Goal: Task Accomplishment & Management: Use online tool/utility

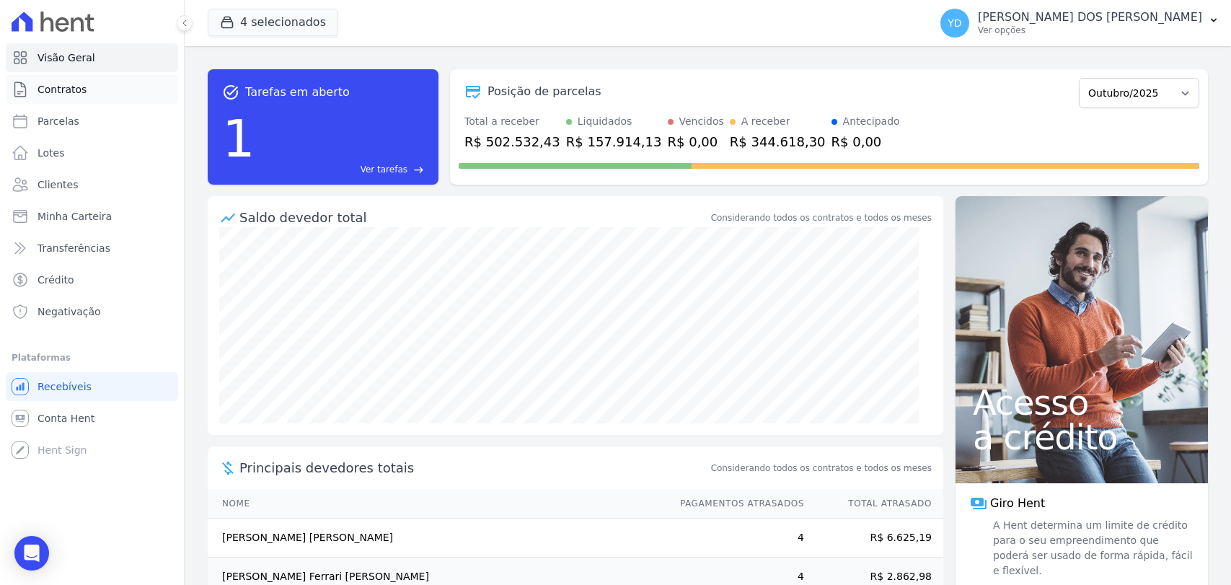
click at [138, 83] on link "Contratos" at bounding box center [92, 89] width 172 height 29
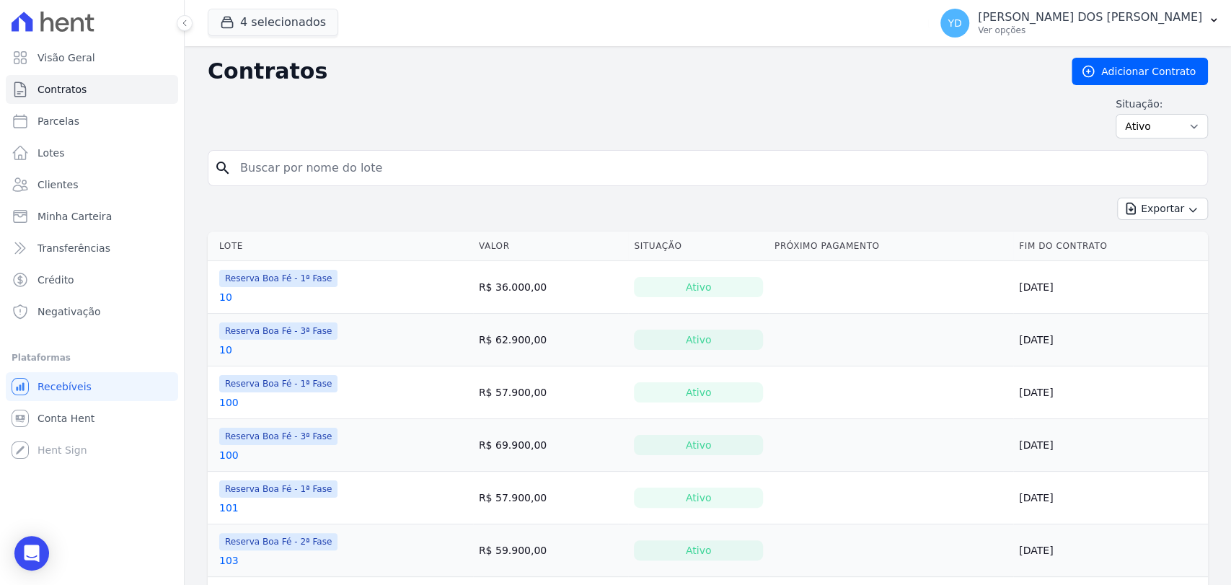
click at [333, 162] on input "search" at bounding box center [716, 168] width 970 height 29
type input "115"
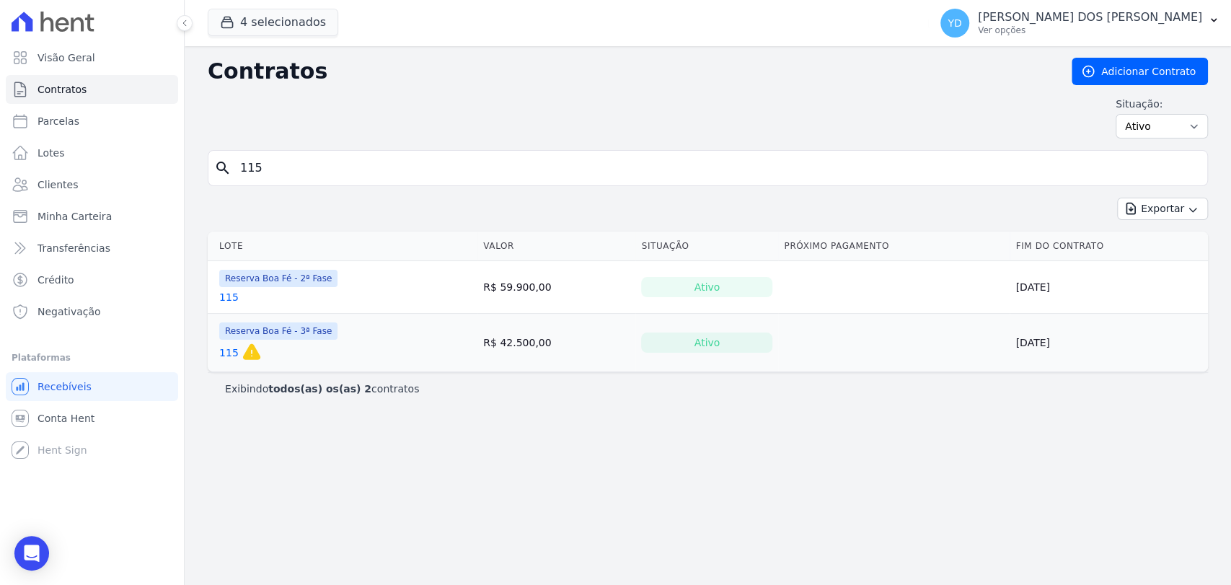
click at [226, 299] on link "115" at bounding box center [228, 297] width 19 height 14
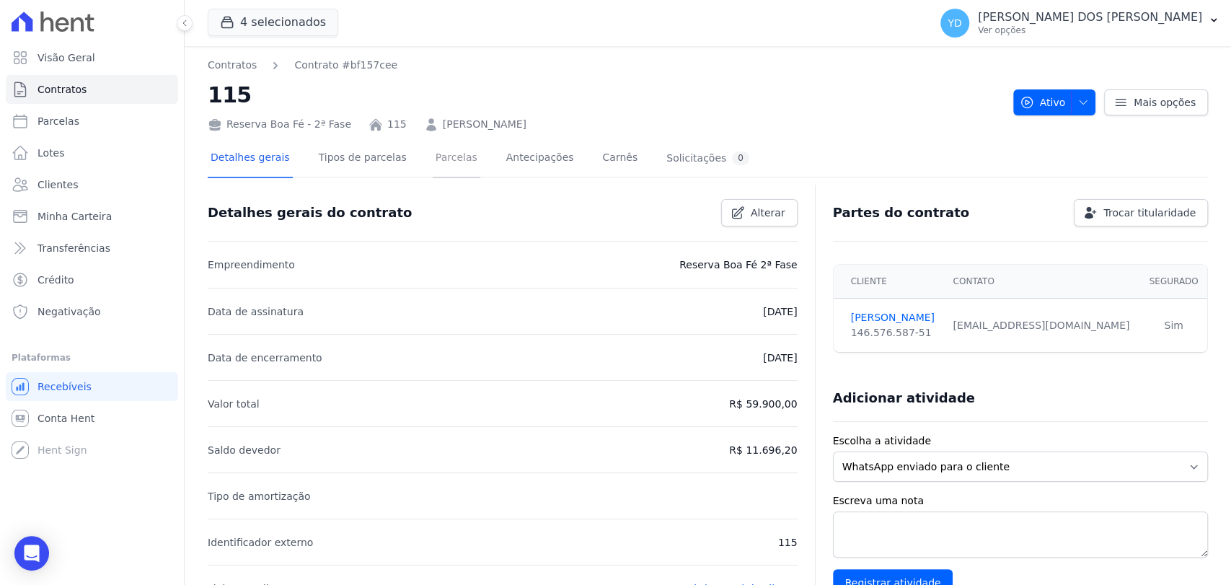
click at [433, 155] on link "Parcelas" at bounding box center [457, 159] width 48 height 38
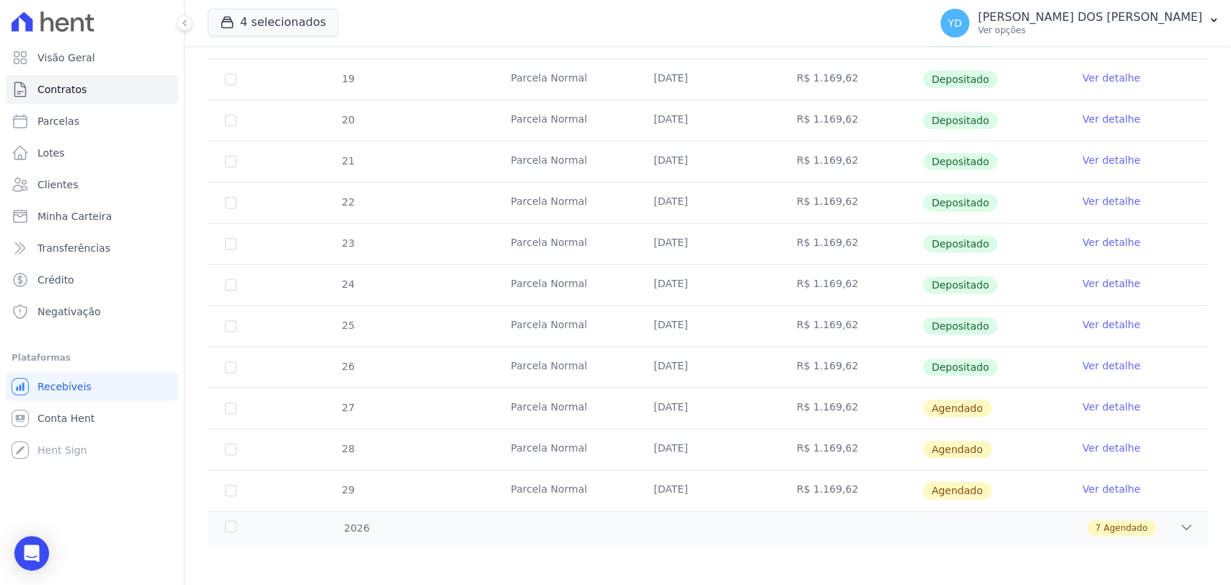
scroll to position [322, 0]
click at [397, 515] on div "2026 7 Agendado" at bounding box center [708, 526] width 1000 height 34
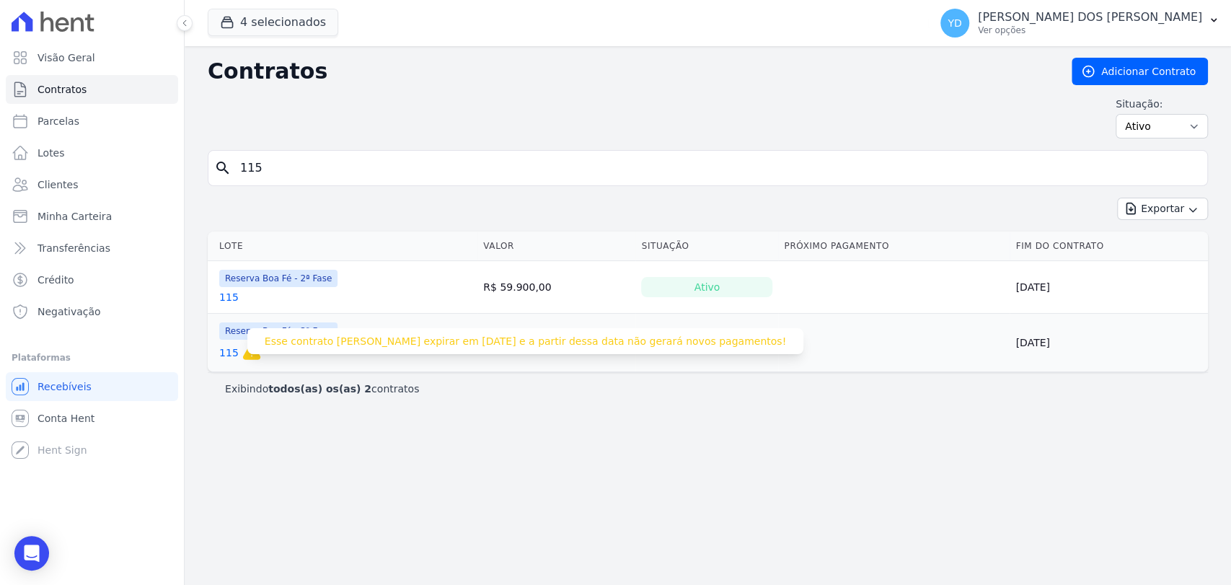
click at [242, 353] on icon at bounding box center [252, 352] width 20 height 20
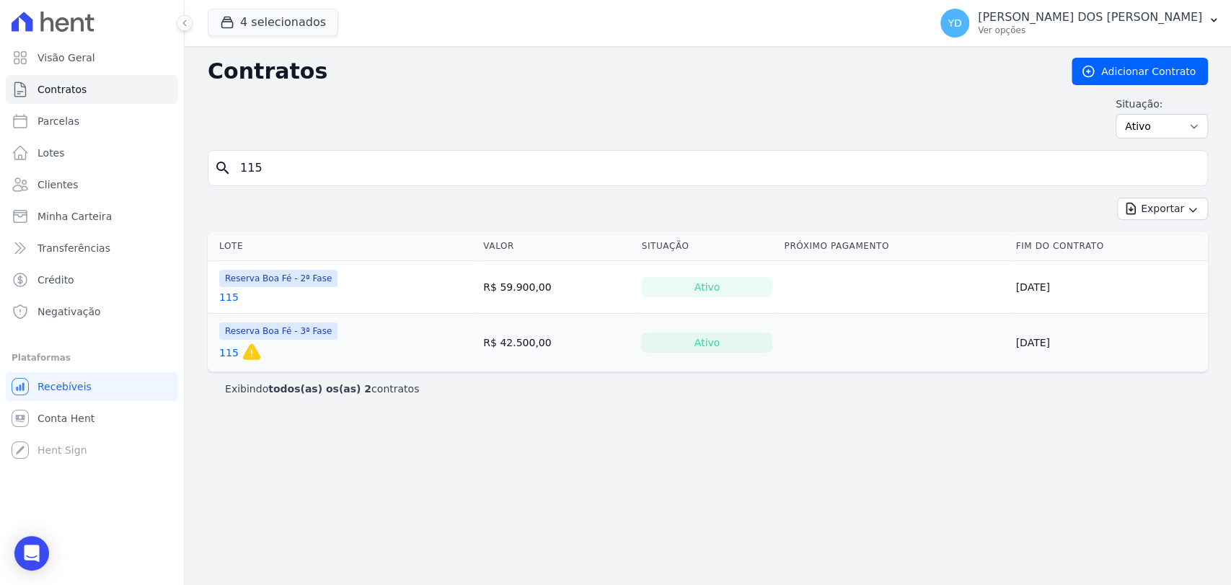
click at [230, 353] on link "115" at bounding box center [228, 352] width 19 height 14
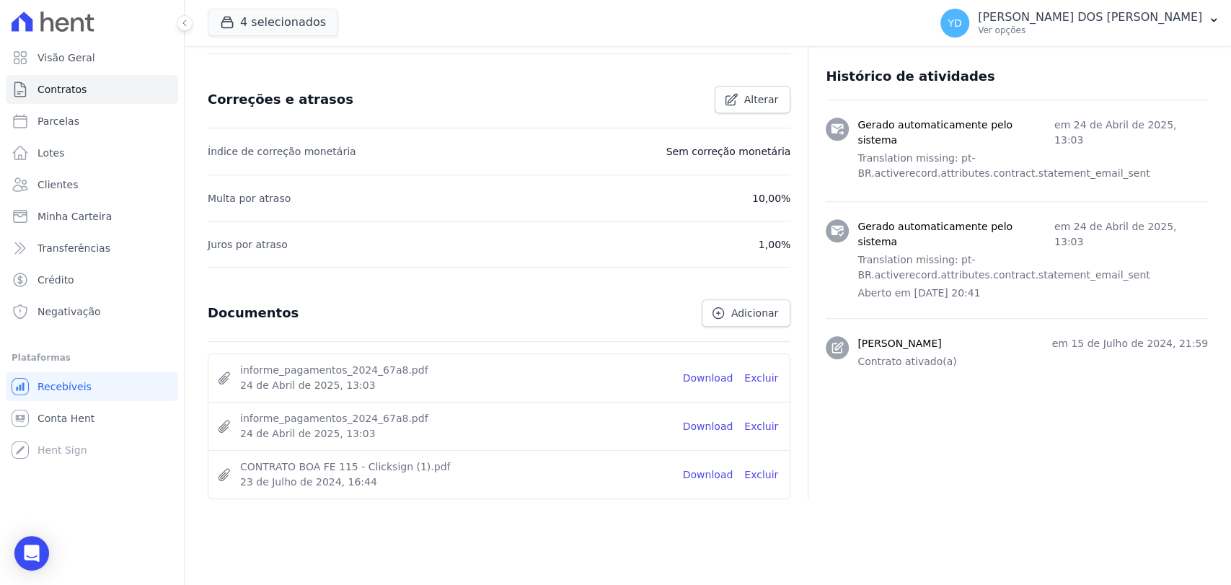
scroll to position [574, 0]
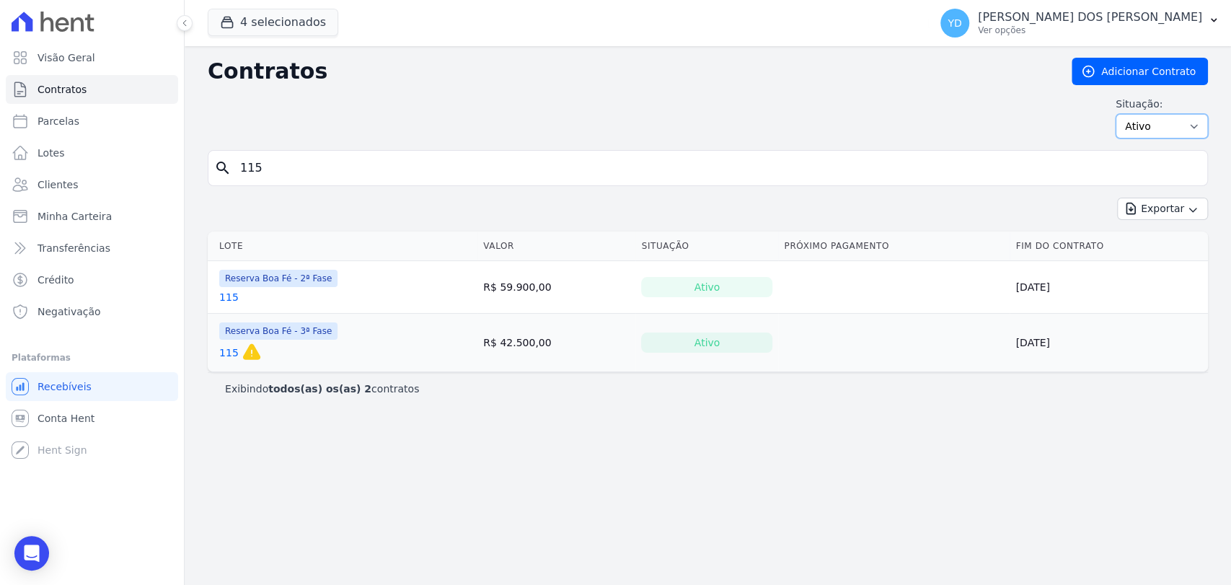
click at [1180, 119] on select "Ativo Todos Pausado Distratado Rascunho Expirado Encerrado" at bounding box center [1161, 126] width 92 height 25
select select "all"
click at [1122, 114] on select "Ativo Todos Pausado Distratado Rascunho Expirado Encerrado" at bounding box center [1161, 126] width 92 height 25
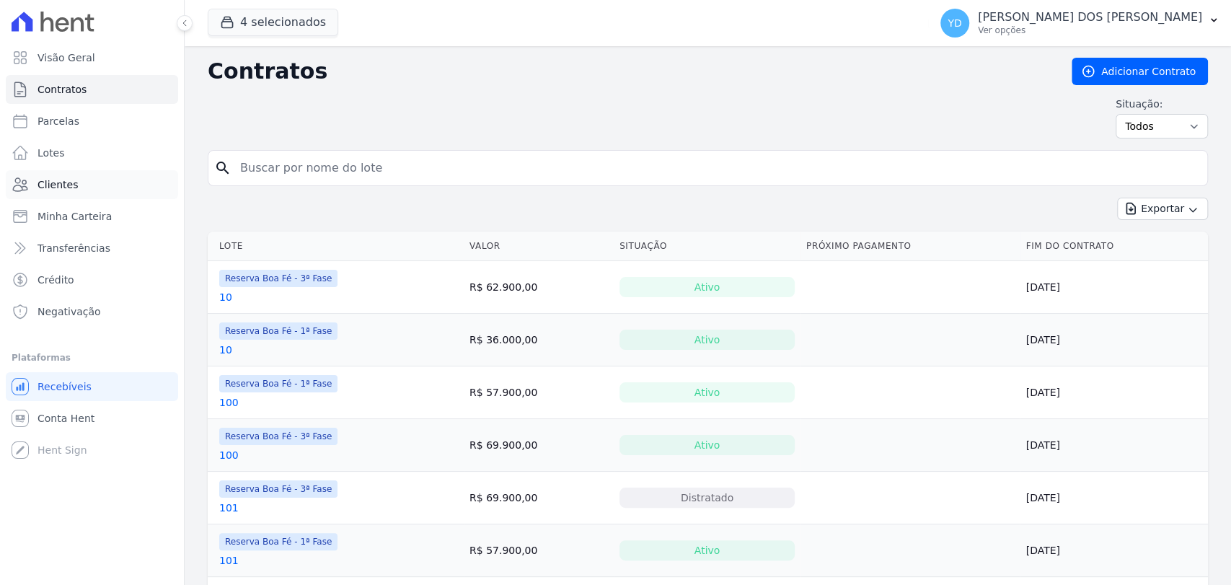
click at [88, 195] on link "Clientes" at bounding box center [92, 184] width 172 height 29
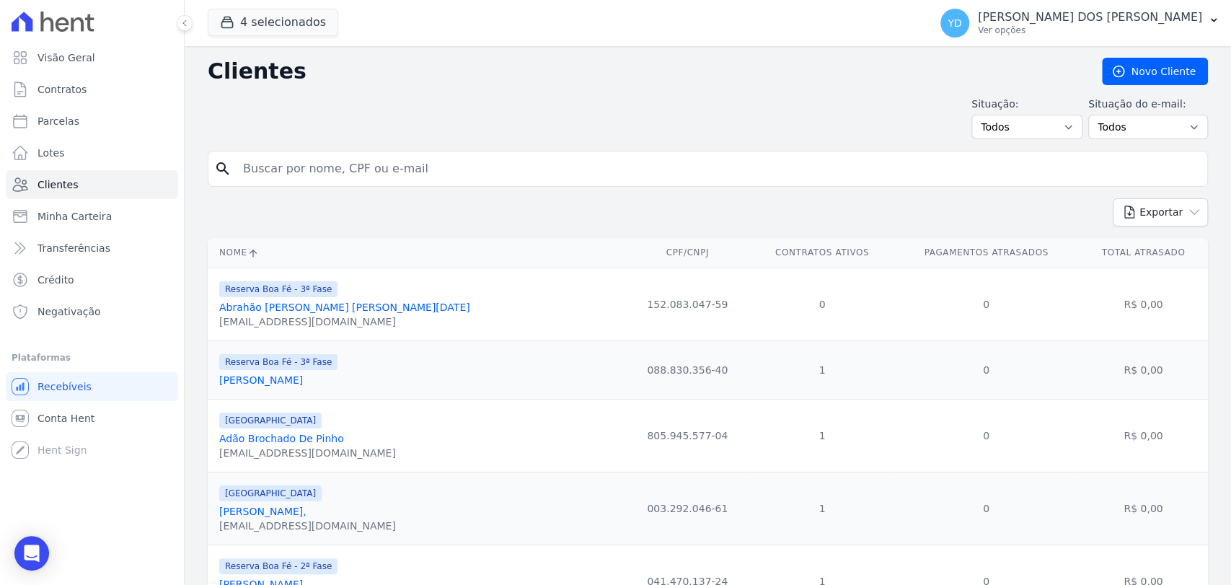
click at [329, 177] on input "search" at bounding box center [717, 168] width 967 height 29
type input "wilmar"
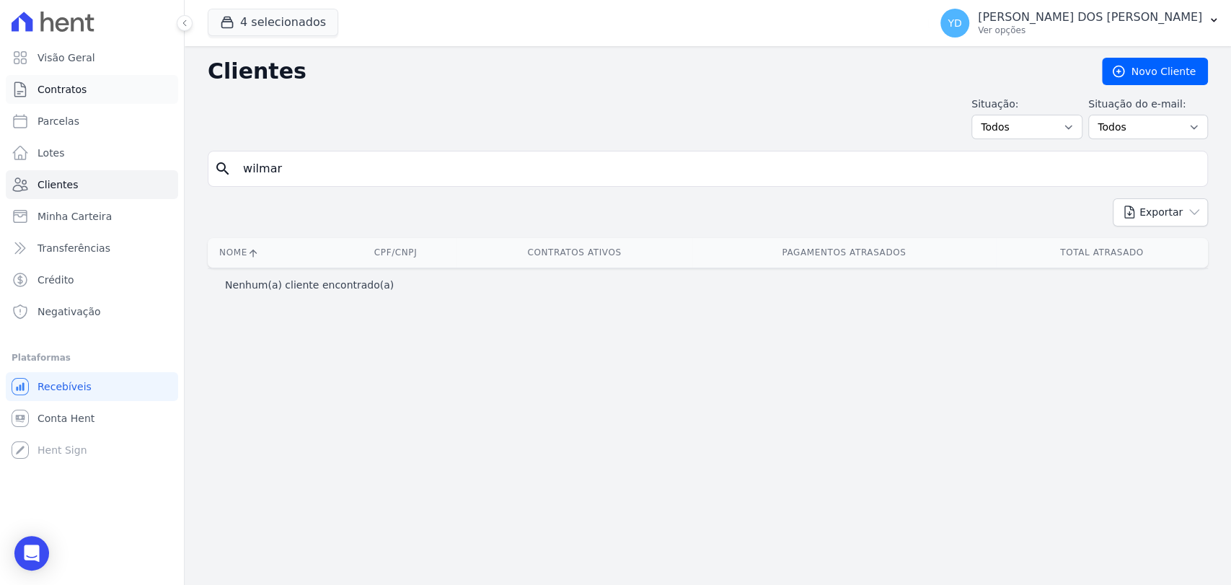
click at [127, 96] on link "Contratos" at bounding box center [92, 89] width 172 height 29
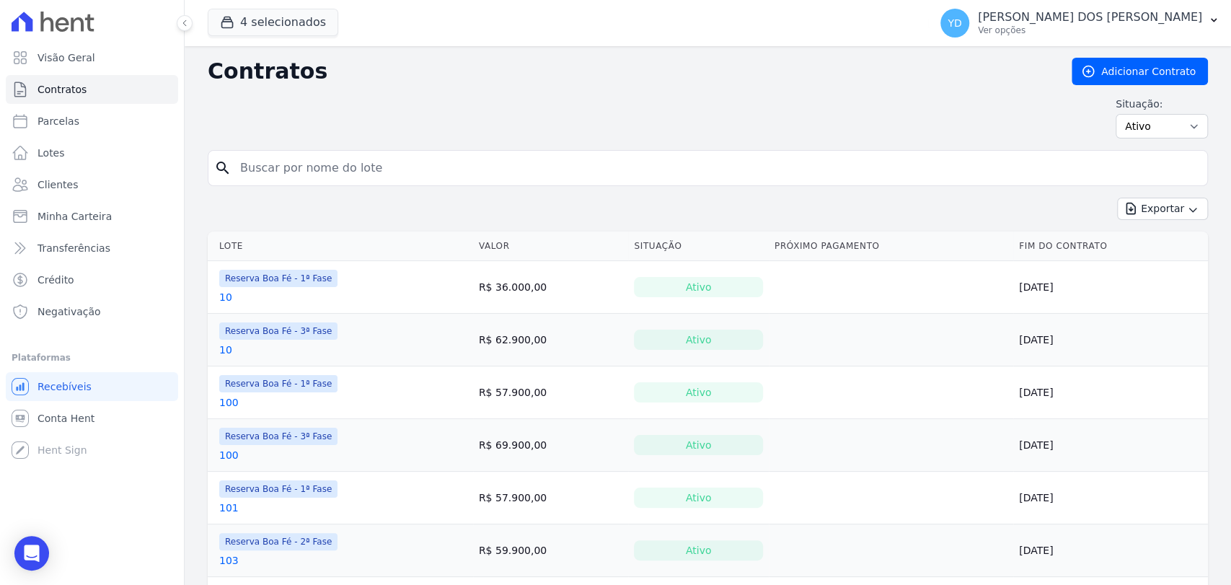
click at [353, 174] on input "search" at bounding box center [716, 168] width 970 height 29
type input "22"
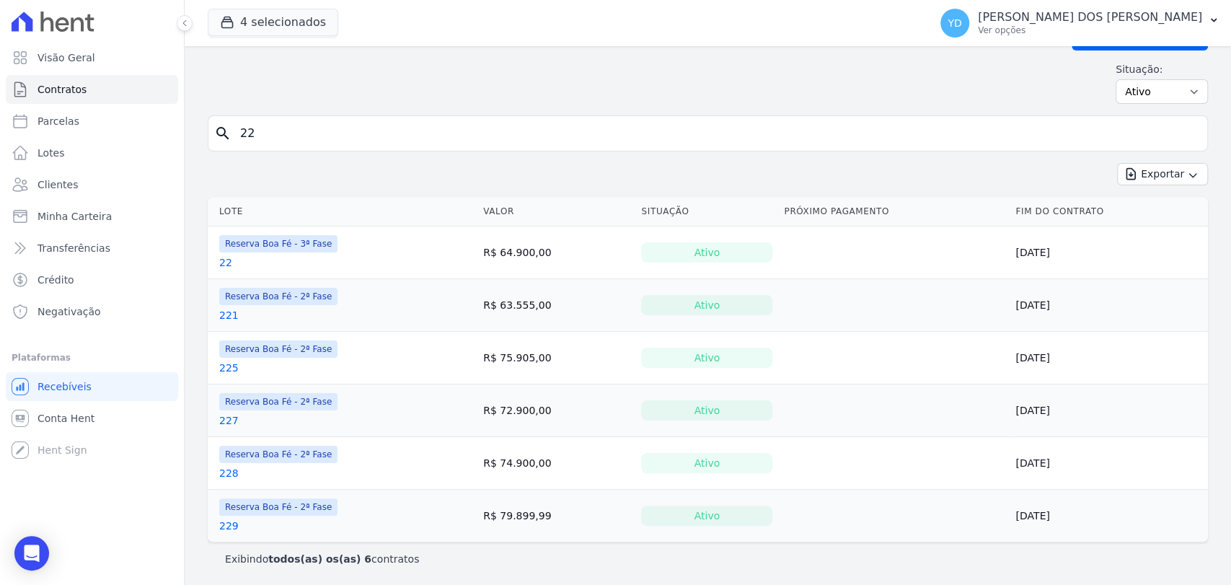
scroll to position [35, 0]
click at [112, 185] on link "Clientes" at bounding box center [92, 184] width 172 height 29
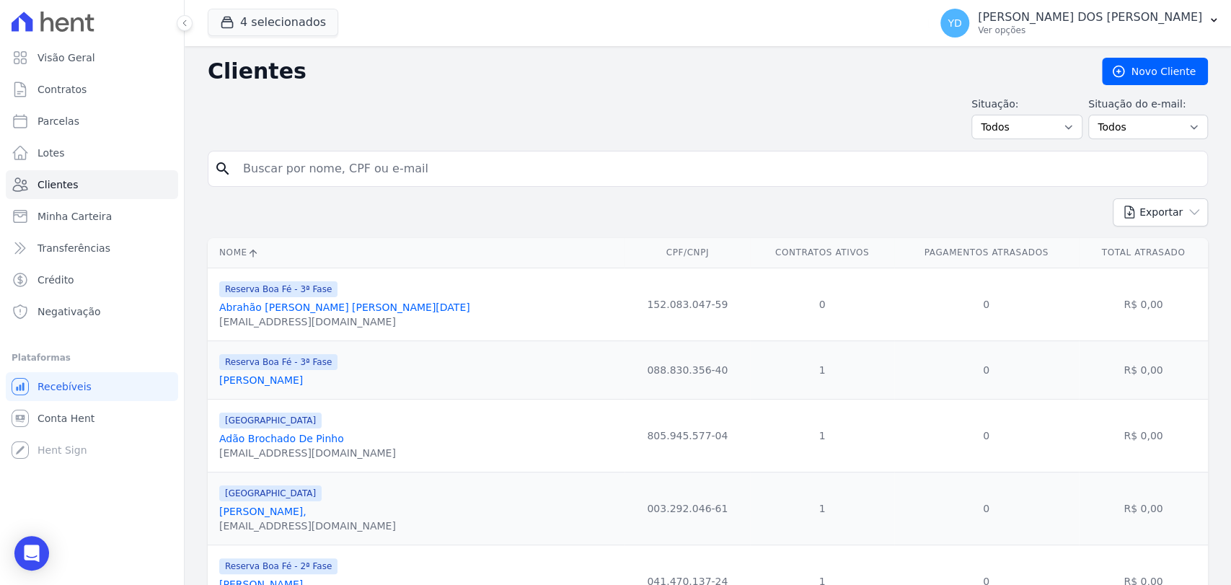
click at [296, 178] on input "search" at bounding box center [717, 168] width 967 height 29
click at [343, 160] on input "search" at bounding box center [717, 168] width 967 height 29
type input "76"
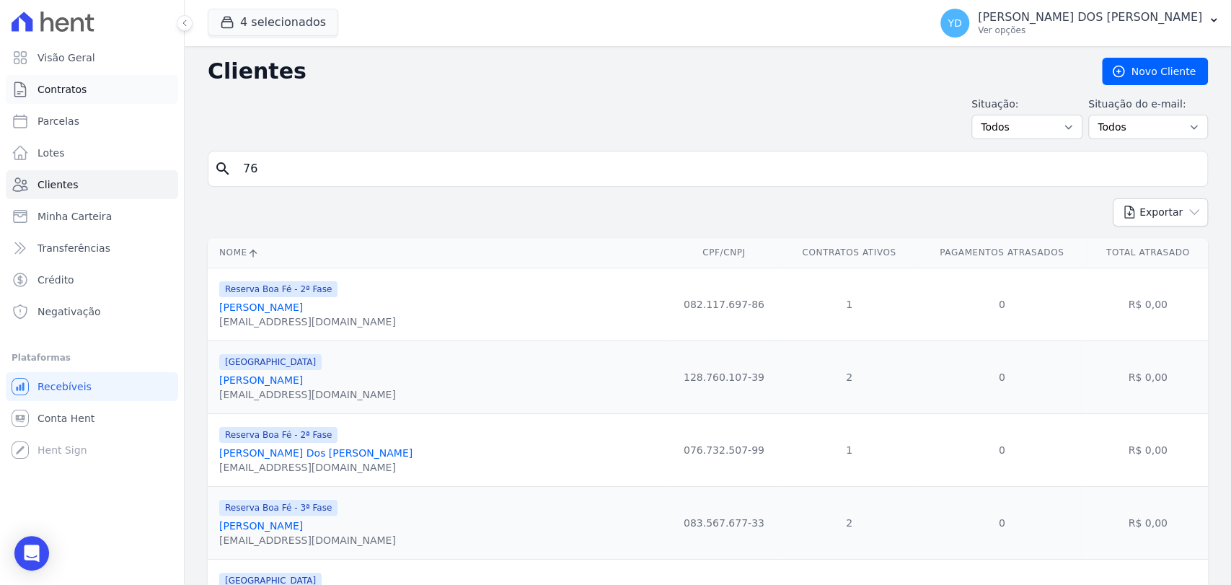
click at [97, 85] on link "Contratos" at bounding box center [92, 89] width 172 height 29
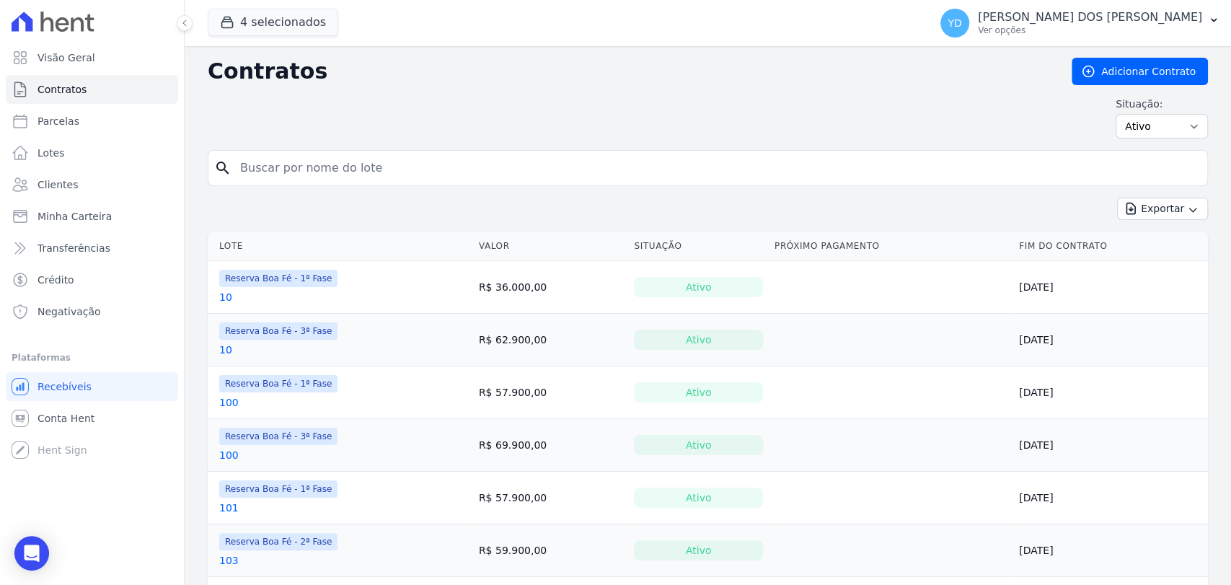
click at [283, 180] on input "search" at bounding box center [716, 168] width 970 height 29
type input "76"
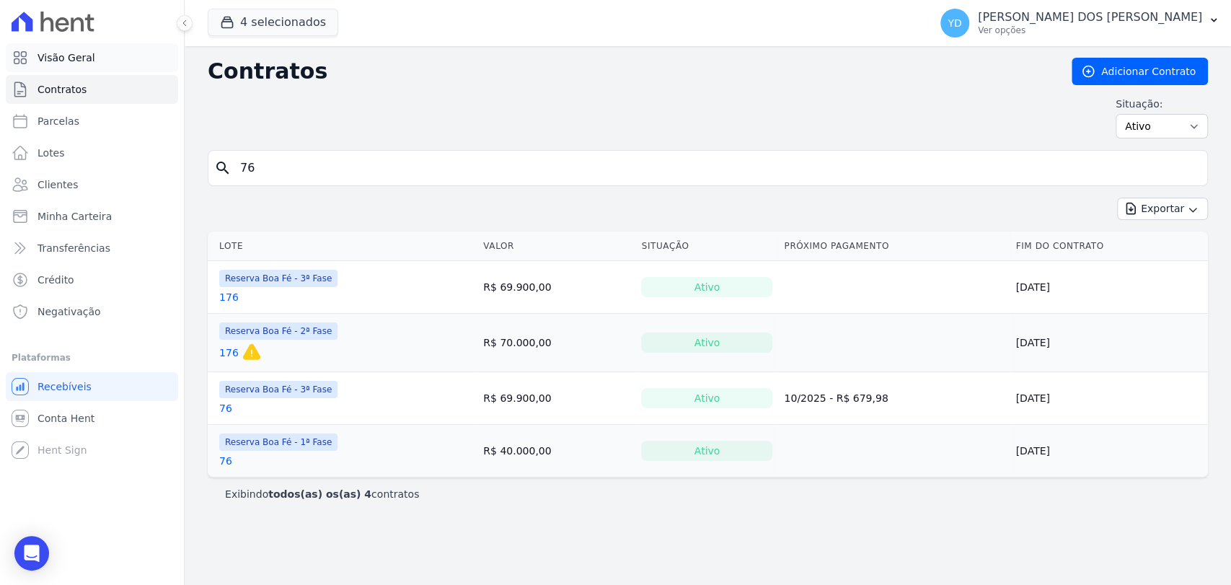
click at [117, 53] on link "Visão Geral" at bounding box center [92, 57] width 172 height 29
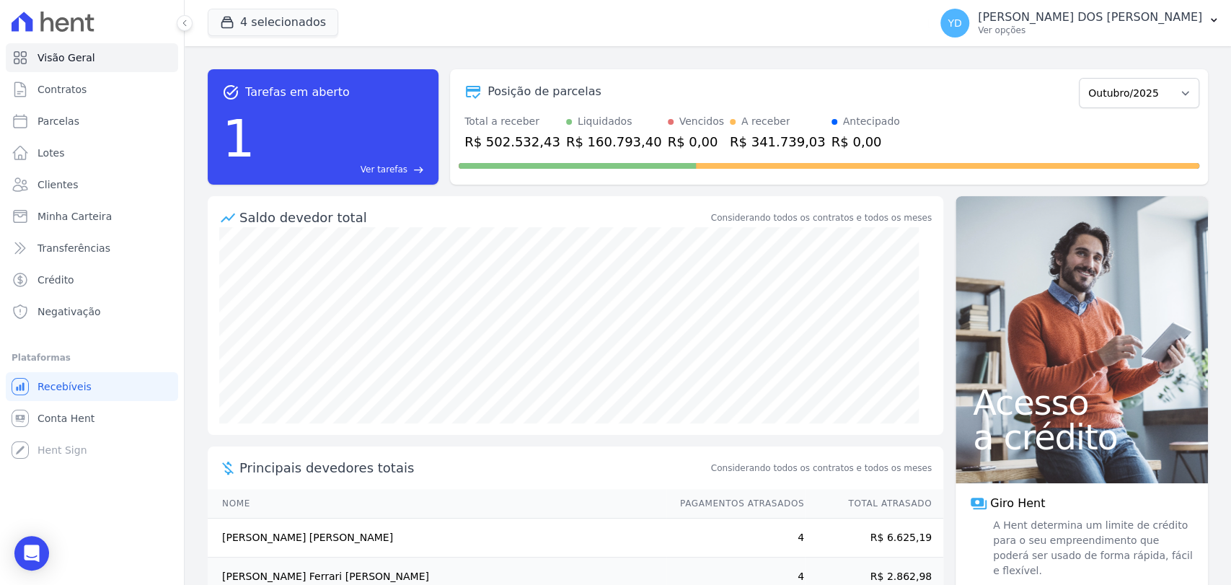
click at [404, 170] on span "Ver tarefas" at bounding box center [384, 169] width 47 height 13
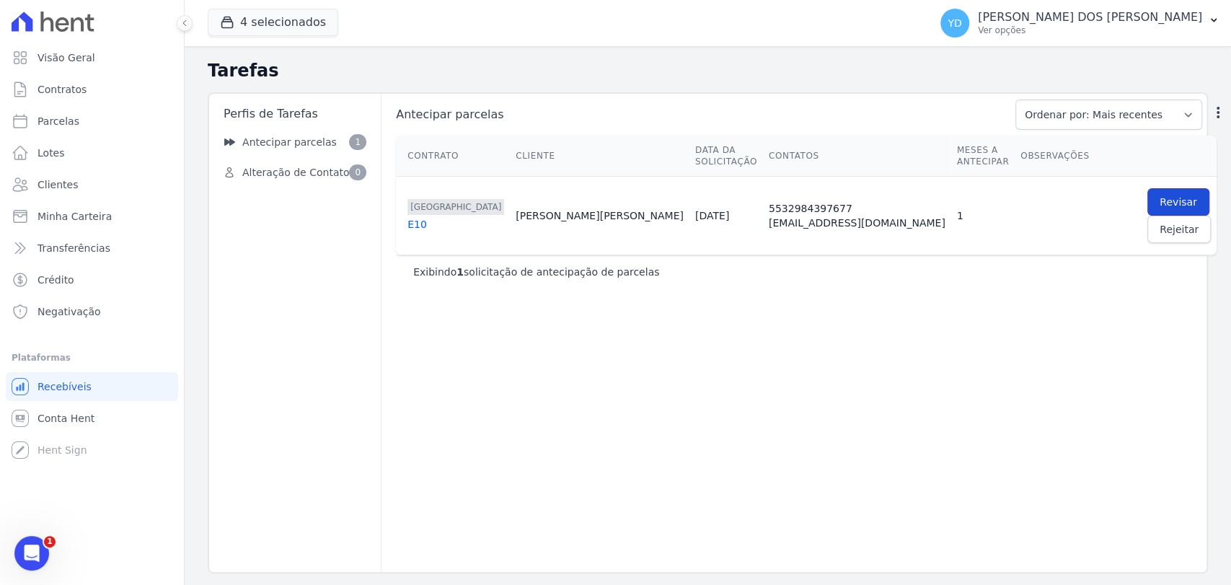
click at [1147, 188] on link "Revisar" at bounding box center [1178, 201] width 62 height 27
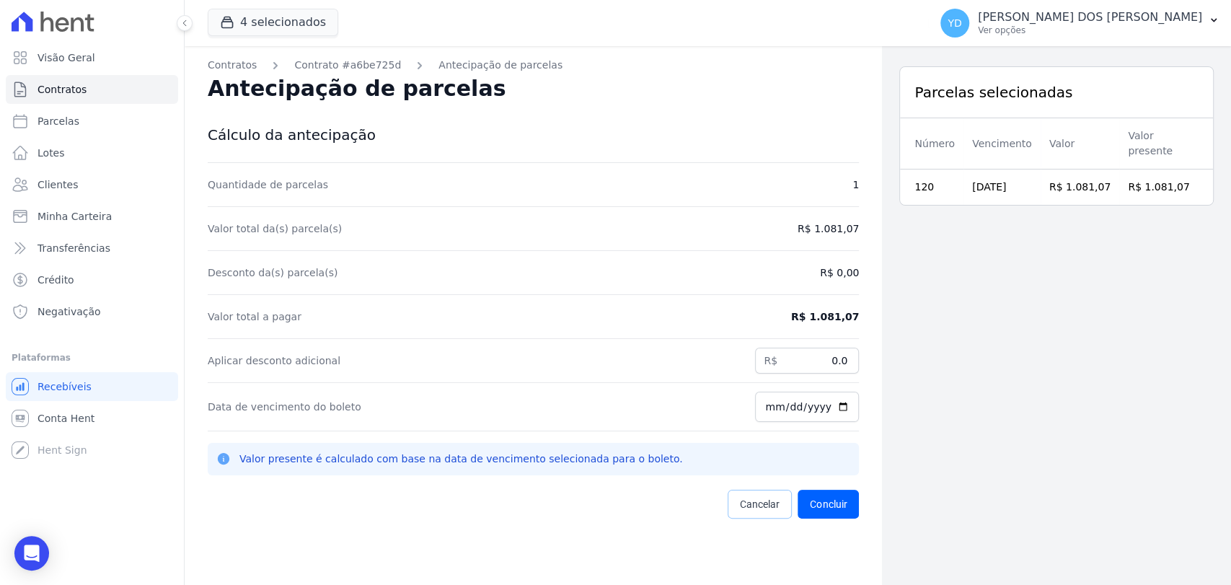
click at [774, 508] on link "Cancelar" at bounding box center [760, 504] width 64 height 29
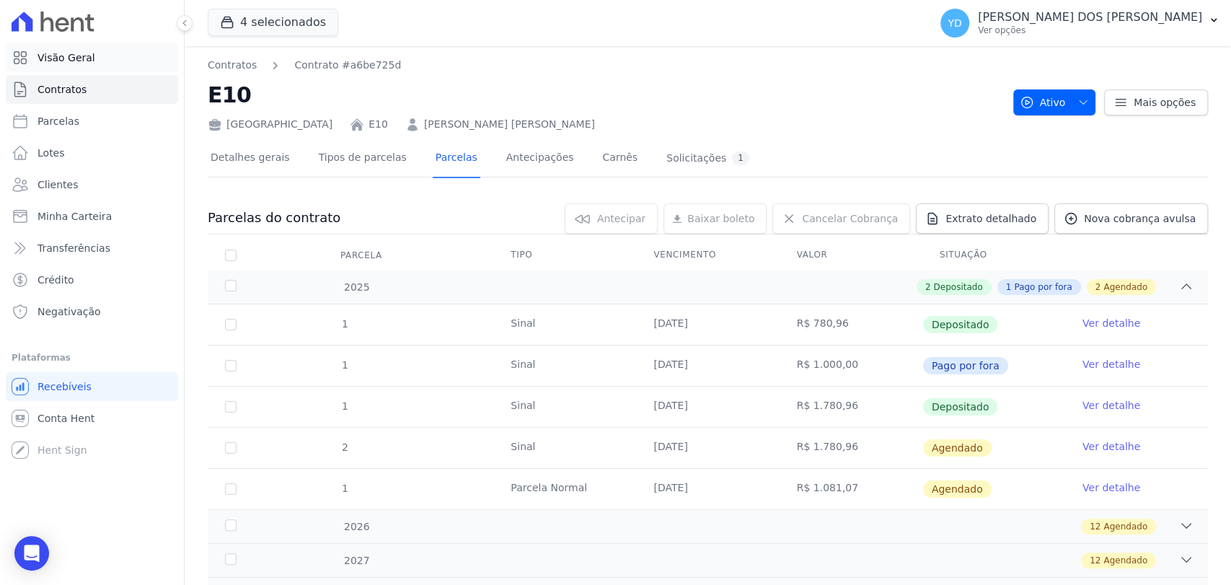
click at [56, 53] on span "Visão Geral" at bounding box center [66, 57] width 58 height 14
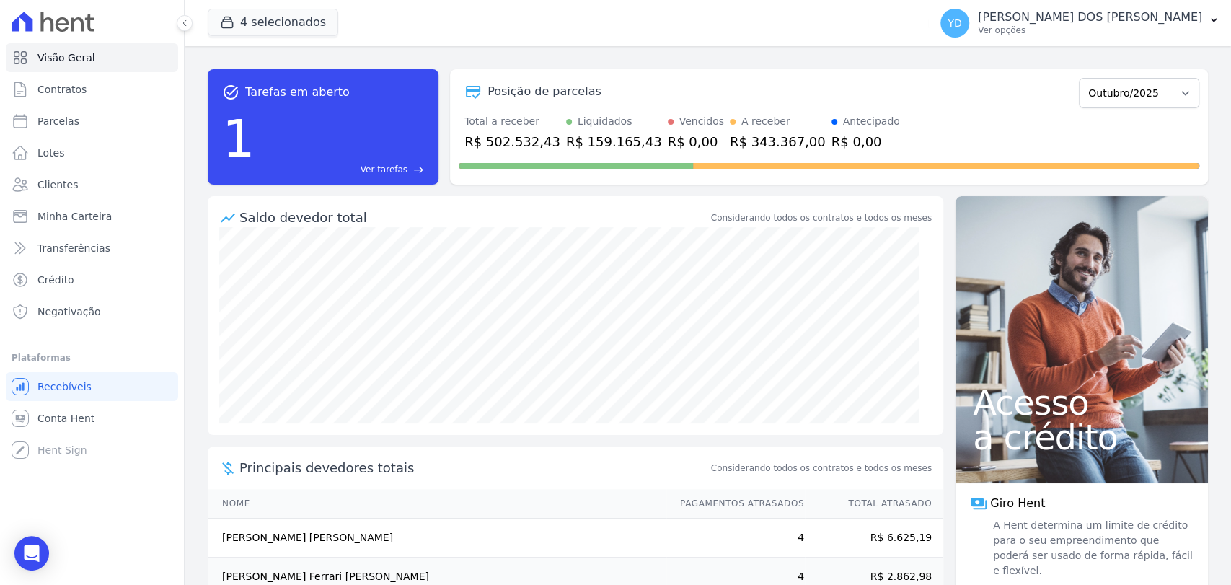
click at [403, 171] on span "Ver tarefas" at bounding box center [384, 169] width 47 height 13
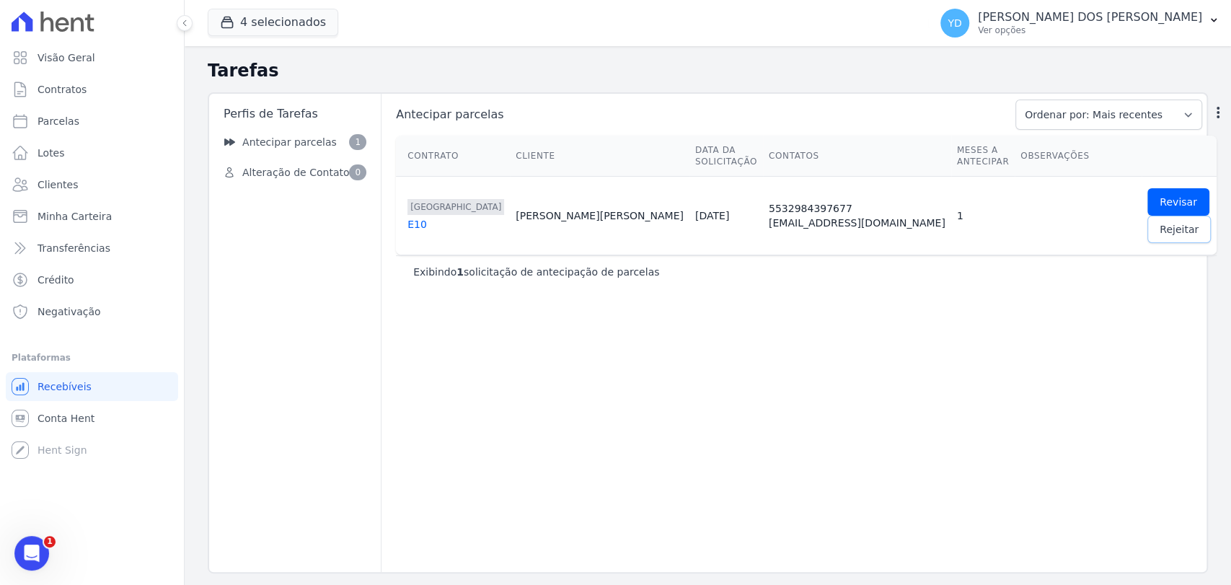
click at [1159, 222] on span "Rejeitar" at bounding box center [1178, 229] width 39 height 14
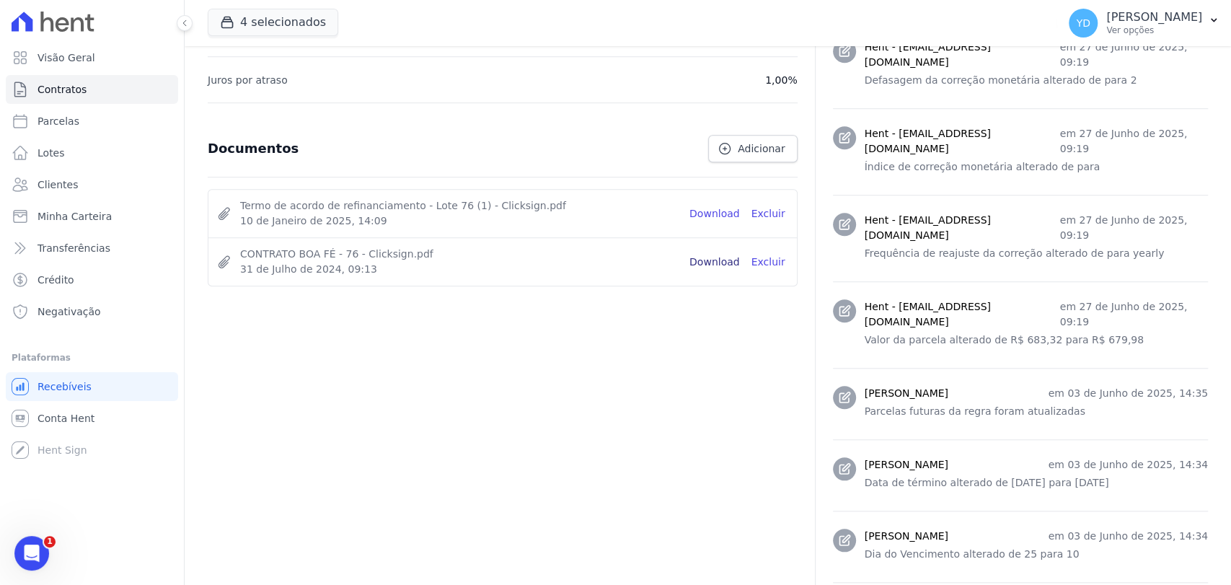
scroll to position [721, 0]
click at [720, 261] on link "Download" at bounding box center [714, 262] width 50 height 15
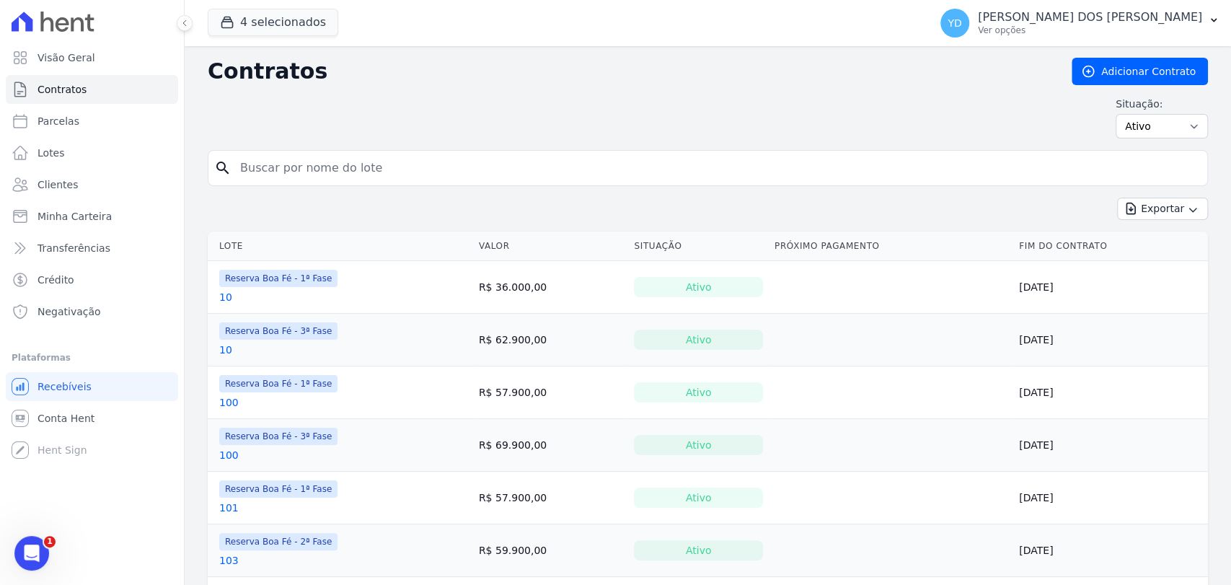
click at [415, 164] on input "search" at bounding box center [716, 168] width 970 height 29
type input "e10"
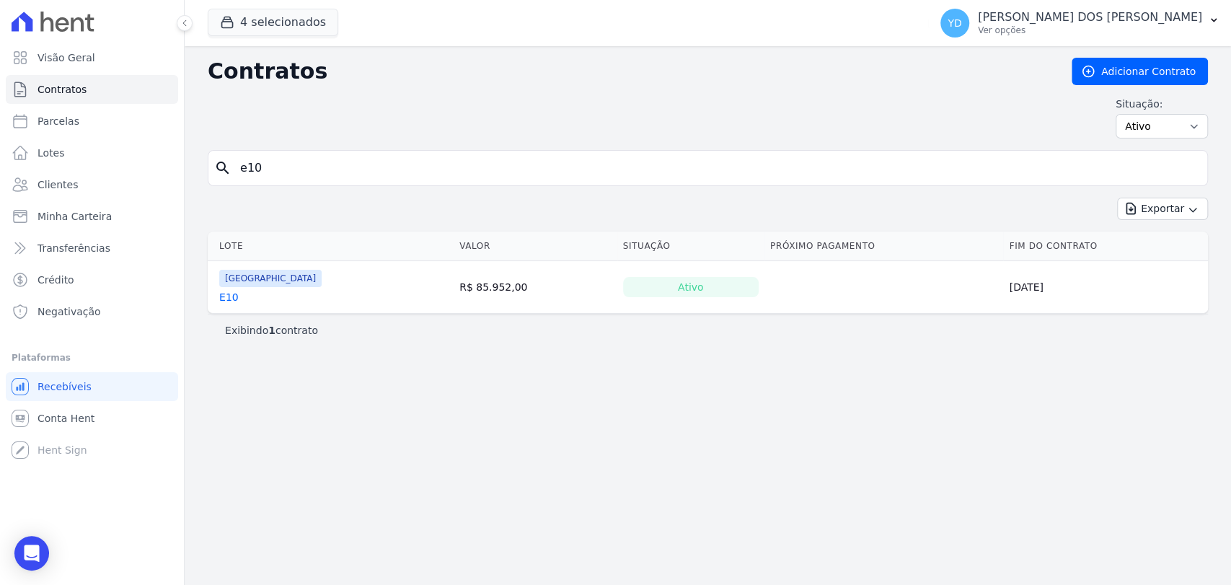
click at [225, 290] on link "E10" at bounding box center [228, 297] width 19 height 14
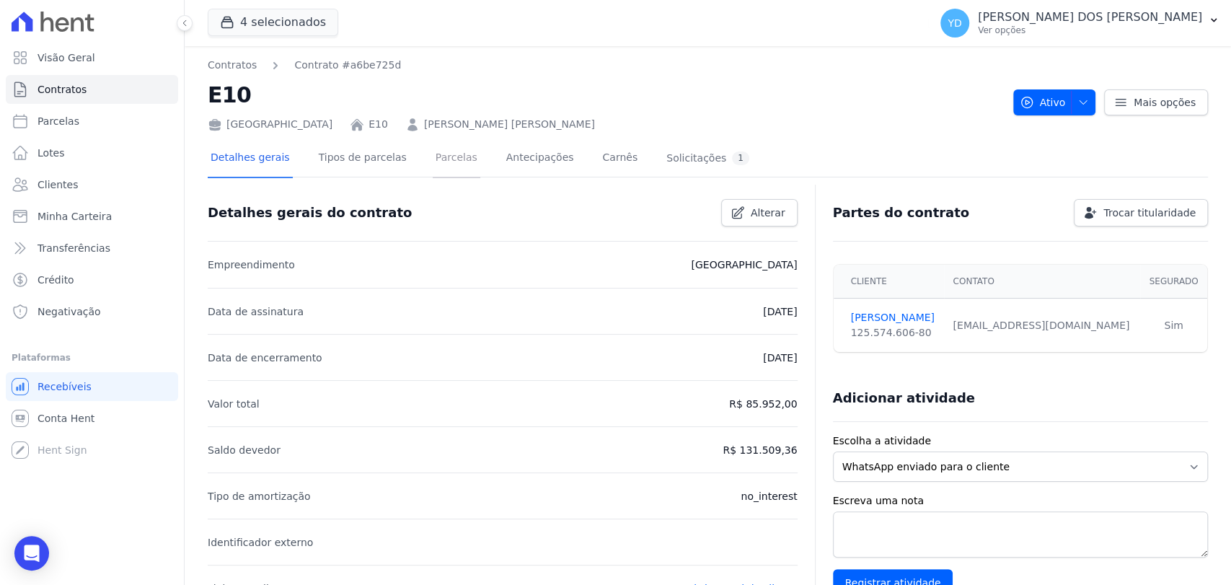
click at [443, 172] on link "Parcelas" at bounding box center [457, 159] width 48 height 38
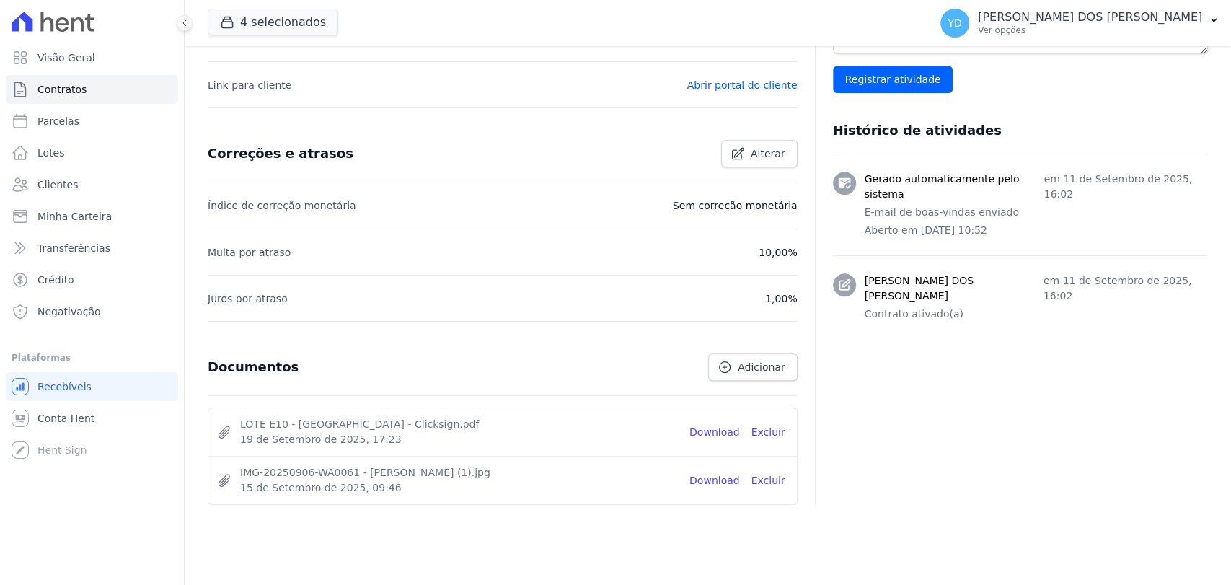
scroll to position [526, 0]
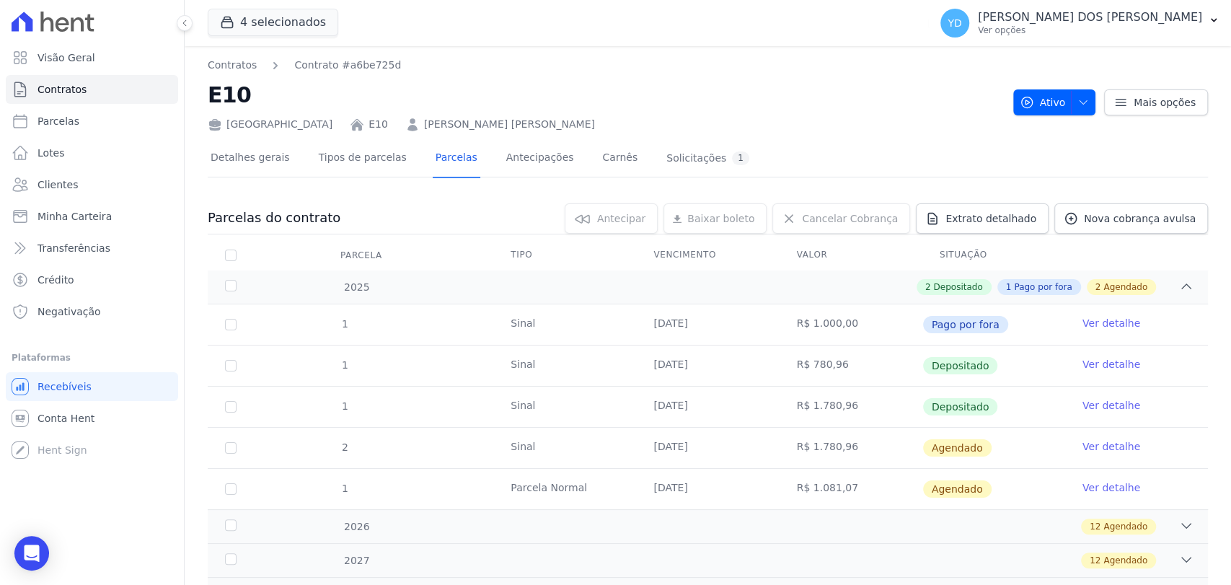
scroll to position [305, 0]
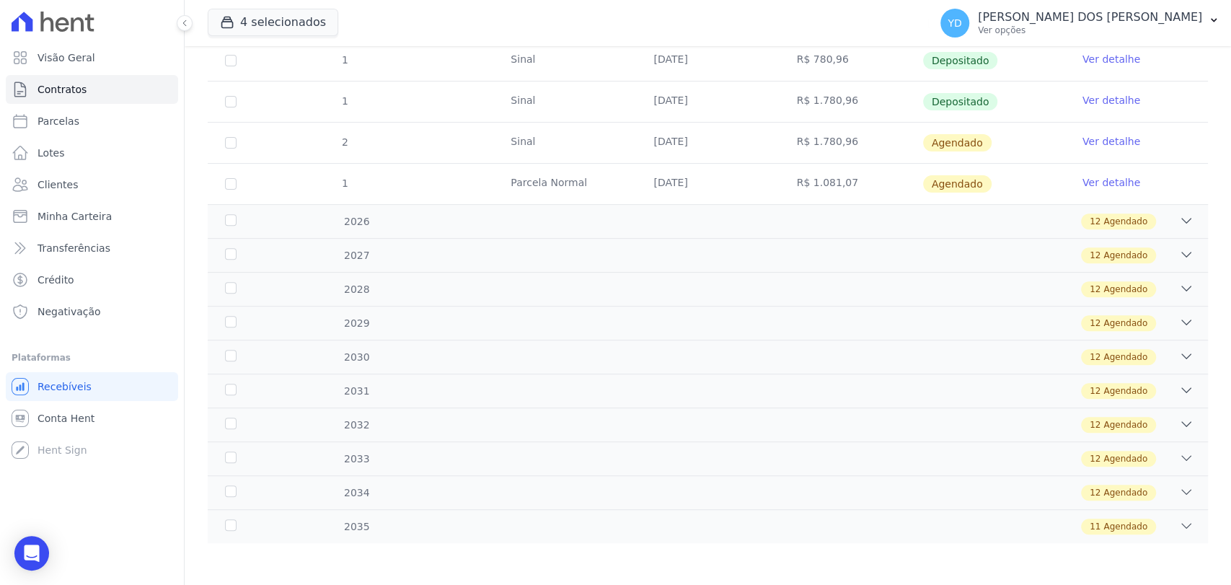
click at [1089, 145] on link "Ver detalhe" at bounding box center [1111, 141] width 58 height 14
